Goal: Task Accomplishment & Management: Complete application form

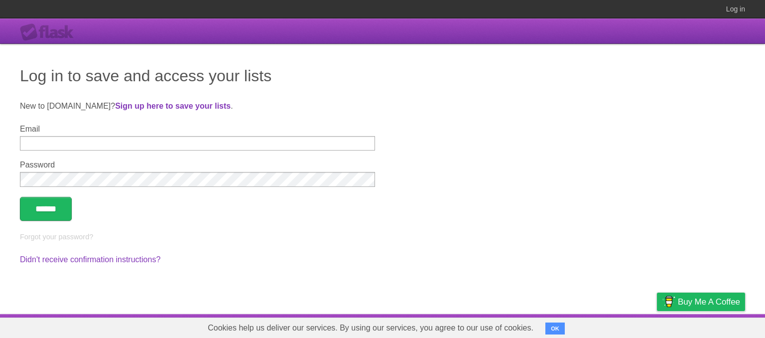
click at [281, 141] on input "Email" at bounding box center [197, 143] width 355 height 14
type input "**********"
click at [20, 197] on input "******" at bounding box center [46, 209] width 52 height 24
